Goal: Information Seeking & Learning: Learn about a topic

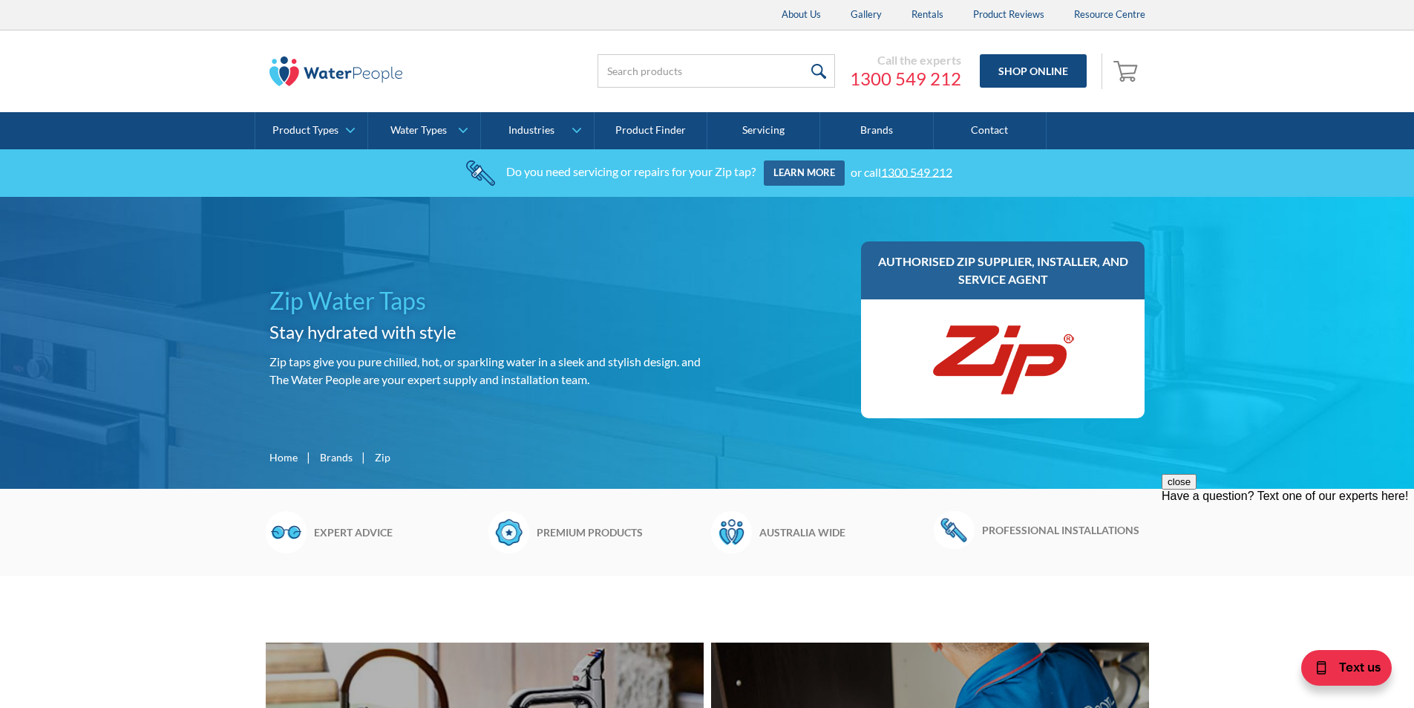
click at [334, 79] on img at bounding box center [337, 71] width 134 height 30
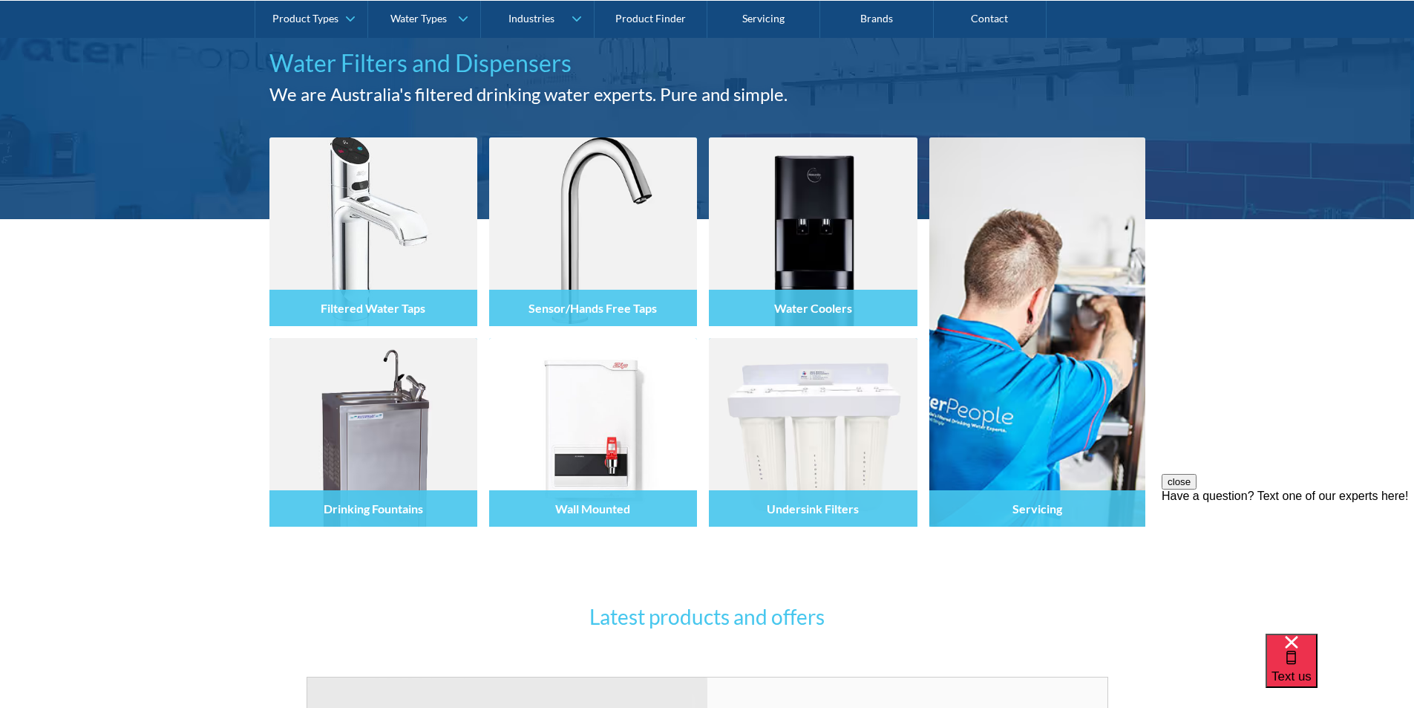
click at [137, 389] on div "Filtered Water Taps Sensor/Hands Free Taps Water Coolers Drinking Fountains Wal…" at bounding box center [707, 413] width 1414 height 389
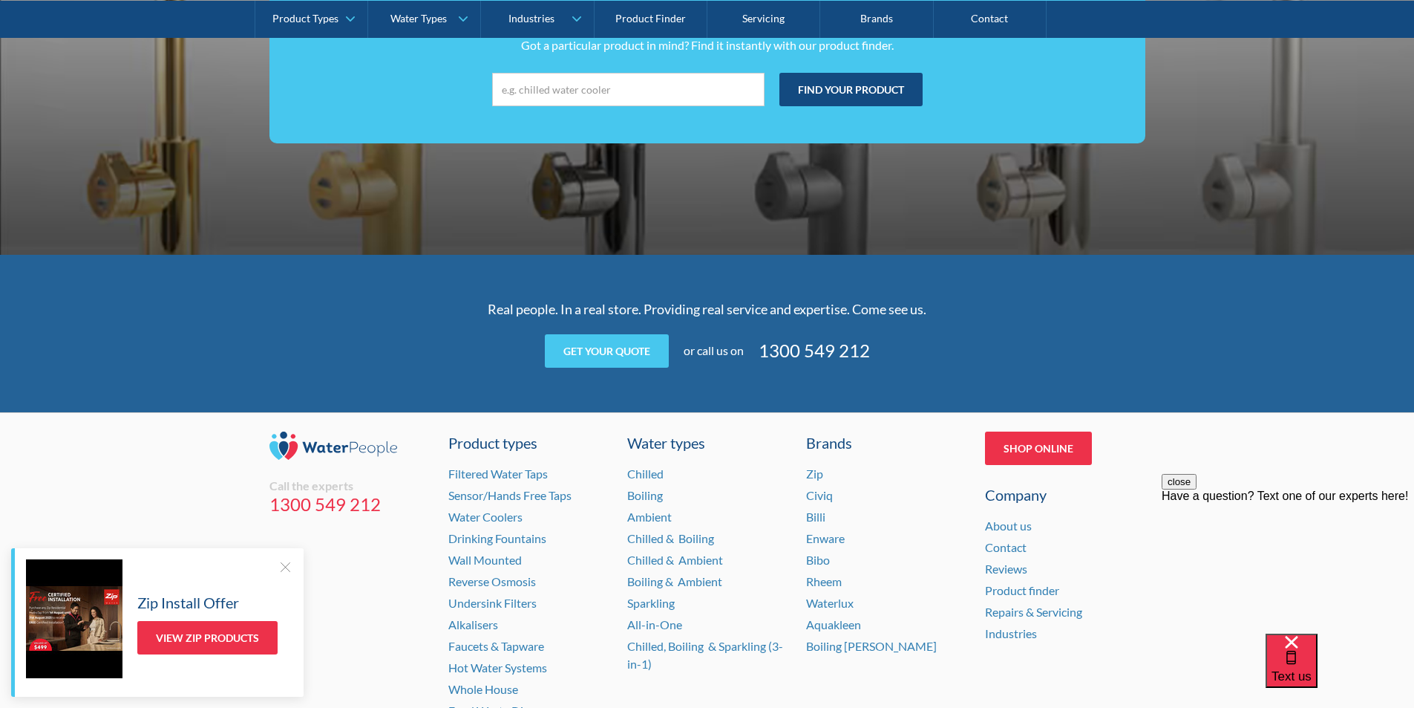
scroll to position [2935, 0]
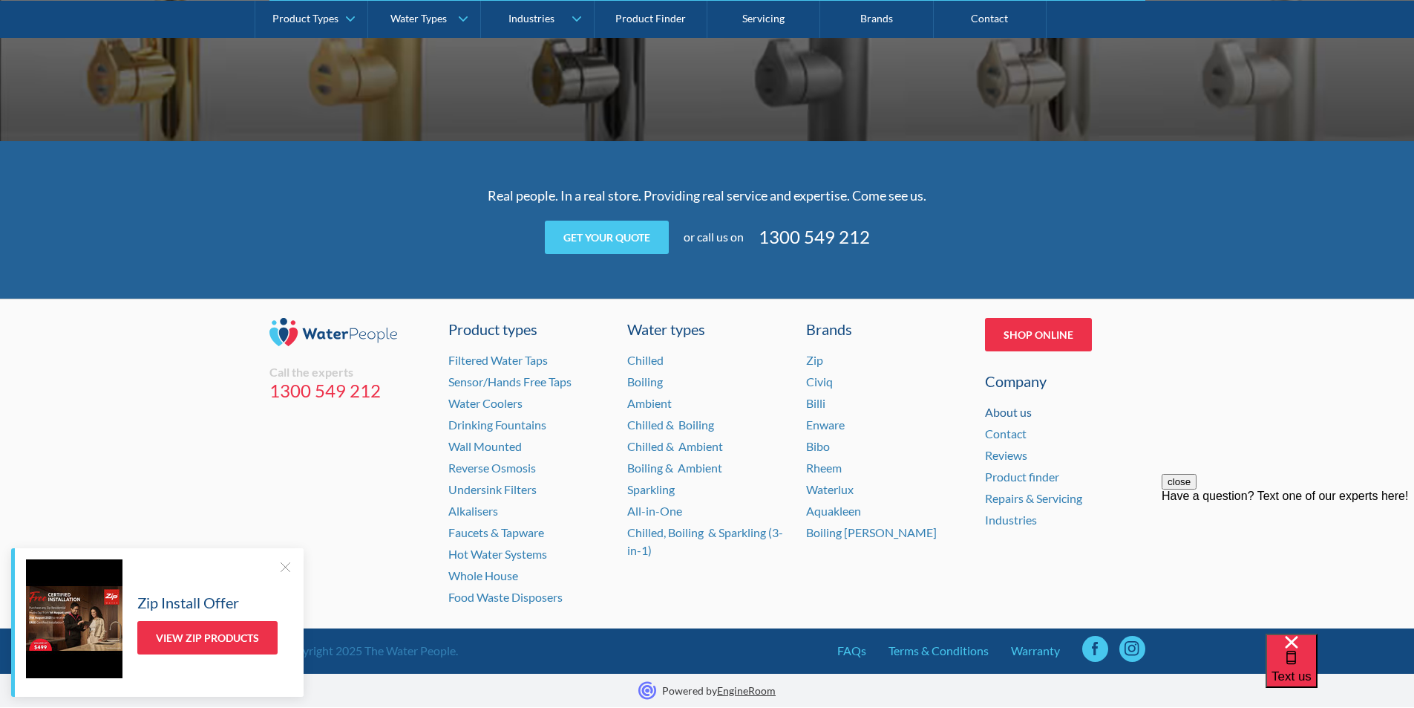
click at [1011, 411] on link "About us" at bounding box center [1008, 412] width 47 height 14
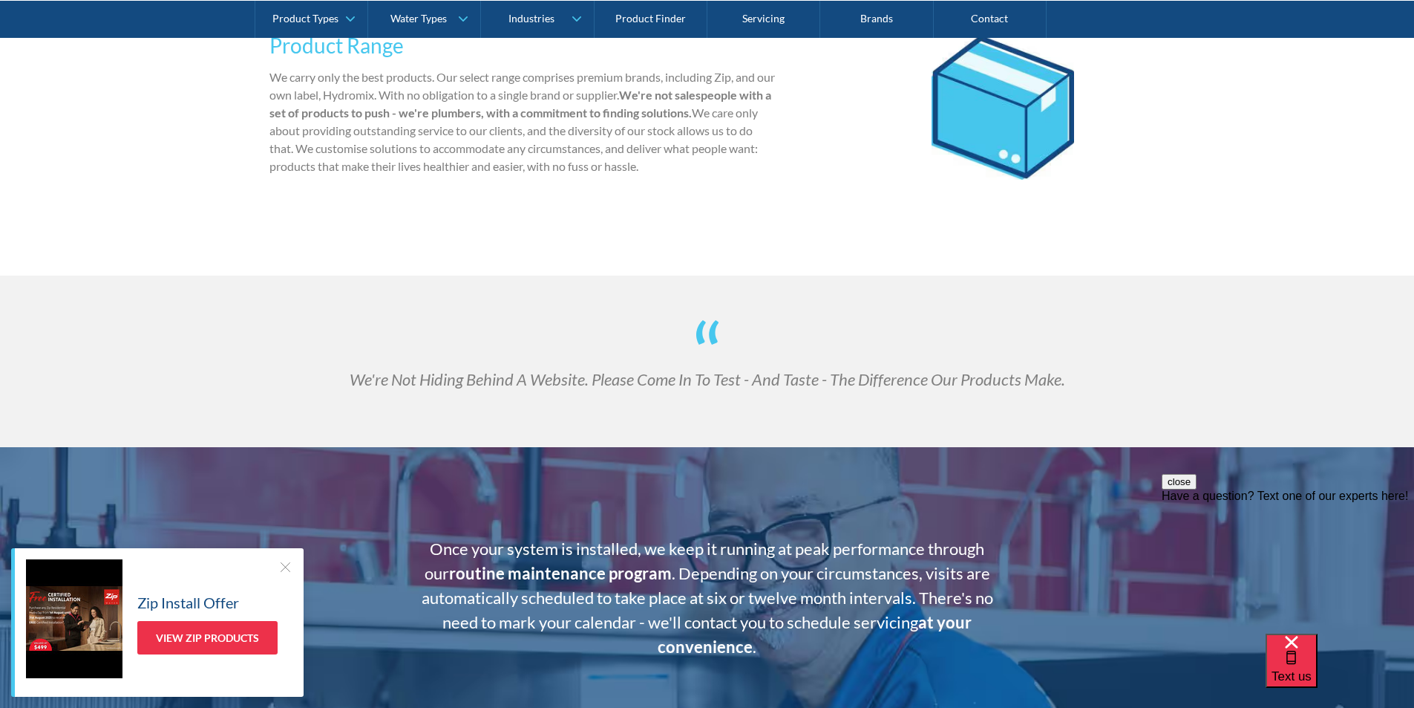
scroll to position [2525, 0]
